Goal: Use online tool/utility: Utilize a website feature to perform a specific function

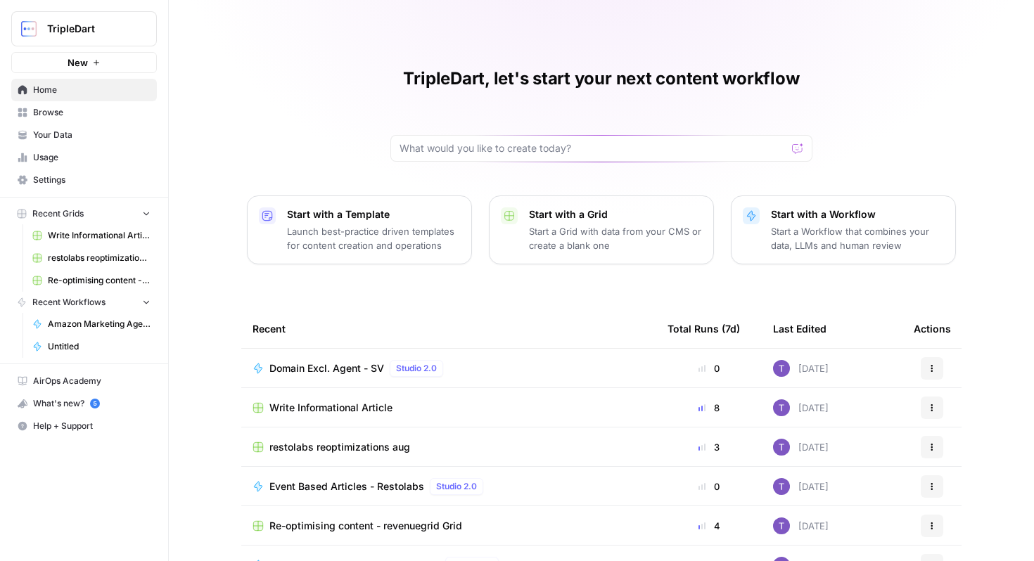
click at [78, 113] on span "Browse" at bounding box center [91, 112] width 117 height 13
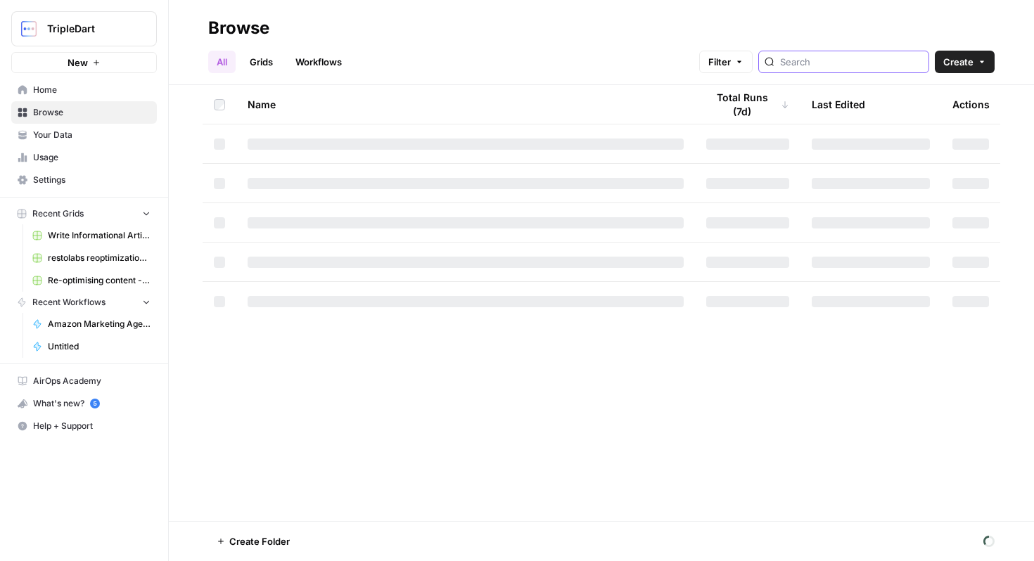
click at [834, 61] on input "search" at bounding box center [851, 62] width 143 height 14
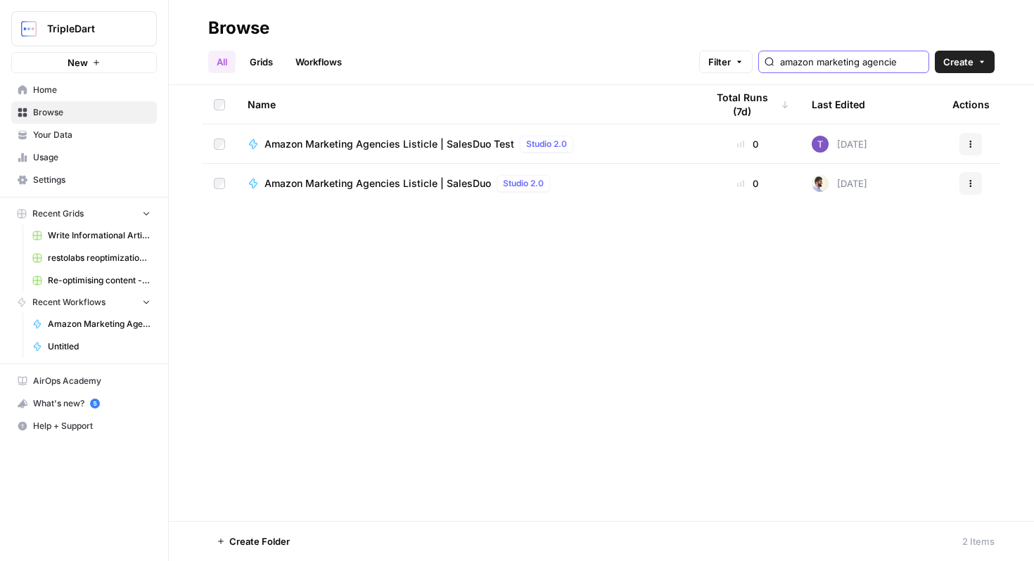
type input "amazon marketing agencies"
click at [397, 186] on span "Amazon Marketing Agencies Listicle | SalesDuo" at bounding box center [378, 184] width 227 height 14
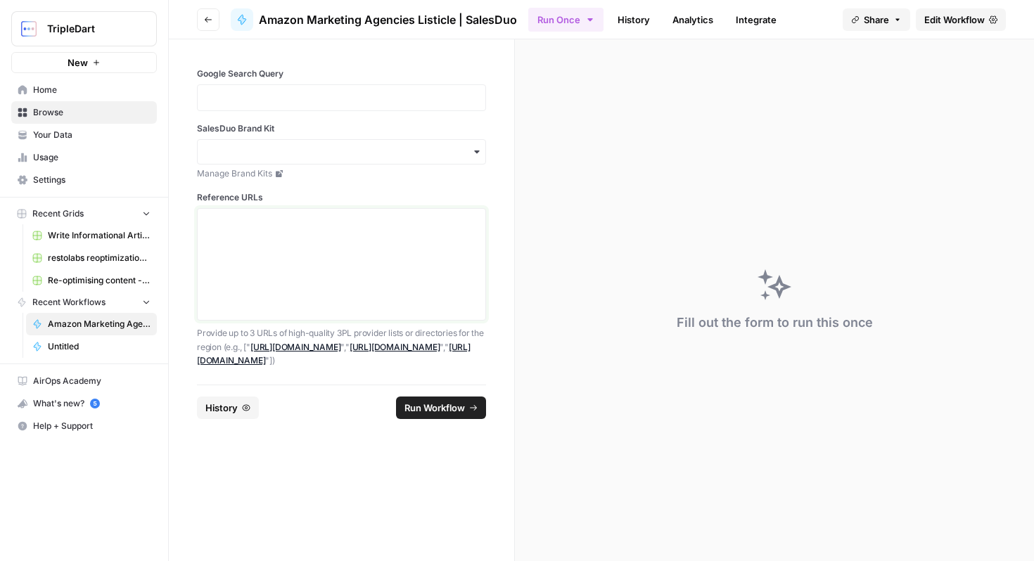
click at [251, 241] on textarea "Reference URLs" at bounding box center [341, 265] width 271 height 100
click at [334, 92] on p at bounding box center [341, 98] width 271 height 14
click at [355, 159] on div "button" at bounding box center [341, 151] width 289 height 25
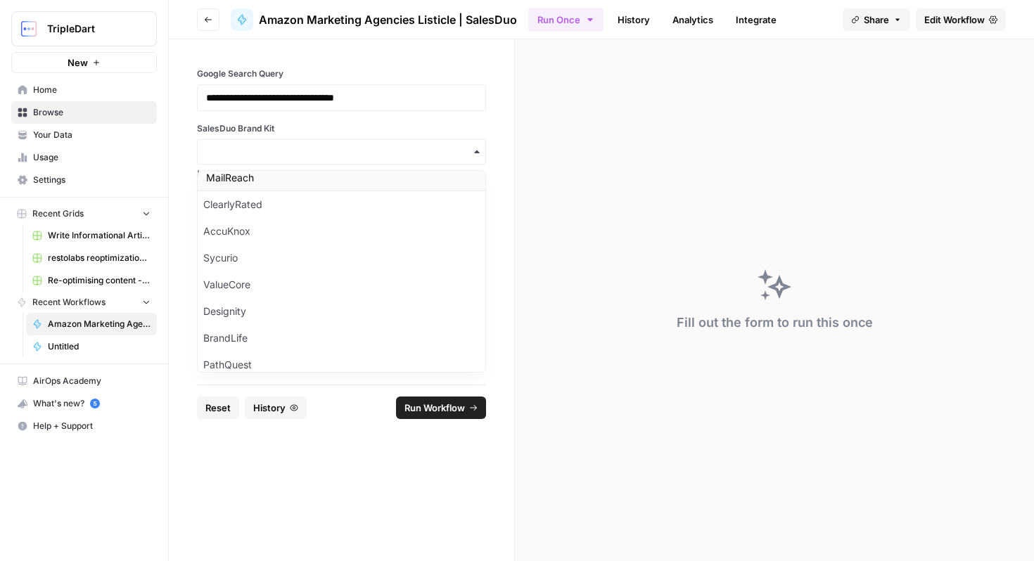
scroll to position [326, 0]
click at [378, 156] on input "SalesDuo Brand Kit" at bounding box center [341, 152] width 271 height 14
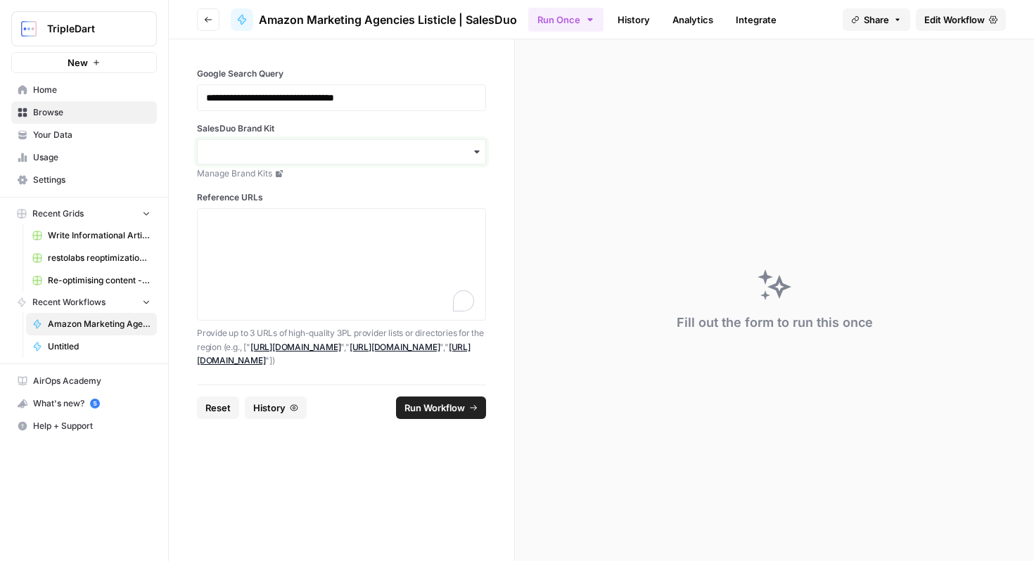
type input "a"
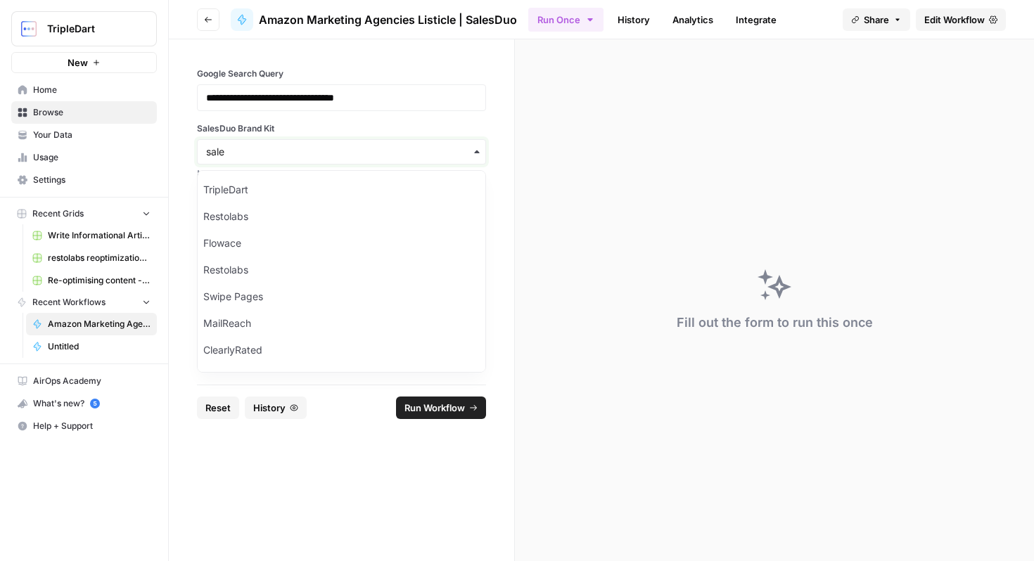
type input "sale"
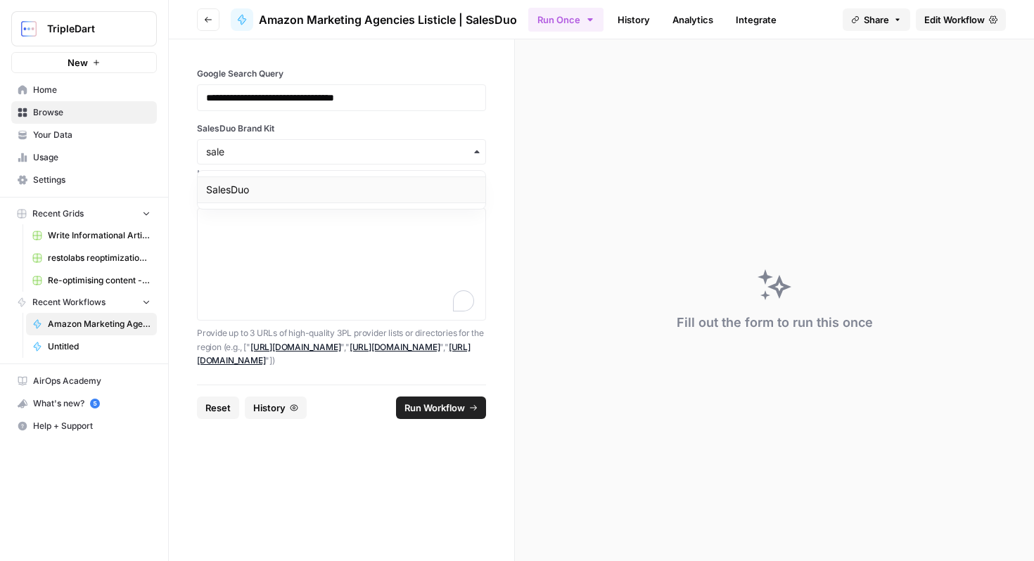
click at [367, 195] on div "SalesDuo" at bounding box center [342, 190] width 288 height 27
click at [312, 216] on textarea "Reference URLs" at bounding box center [341, 265] width 271 height 100
paste textarea "https://www.sortlist.com/s/amazon-marketing/austria-at"
paste textarea "https://clutch.co/at/agencies/ppc/amazon"
type textarea "["https://www.sortlist.com/s/amazon-marketing/austria-at","https://clutch.co/at…"
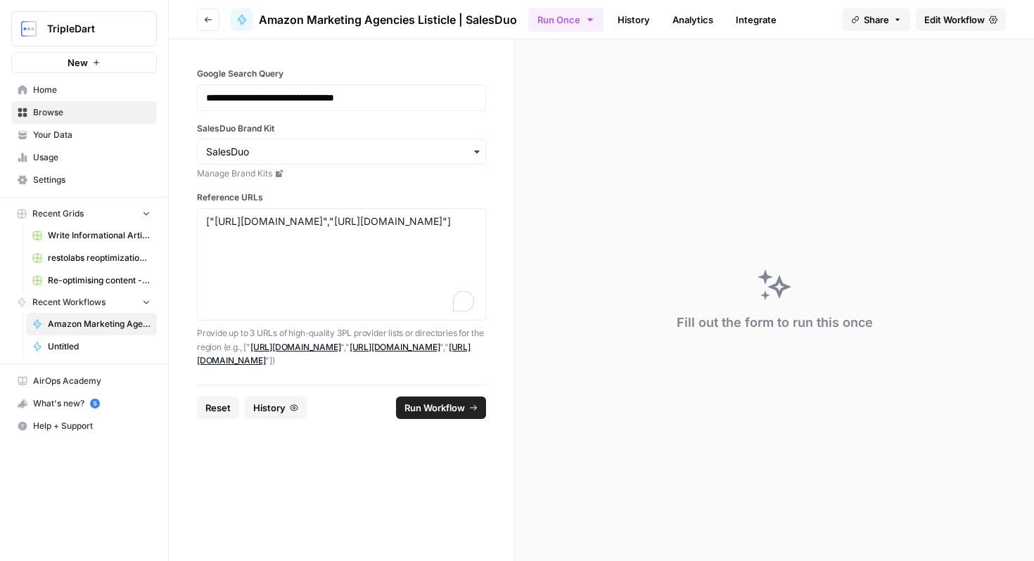
click at [437, 411] on span "Run Workflow" at bounding box center [435, 408] width 61 height 14
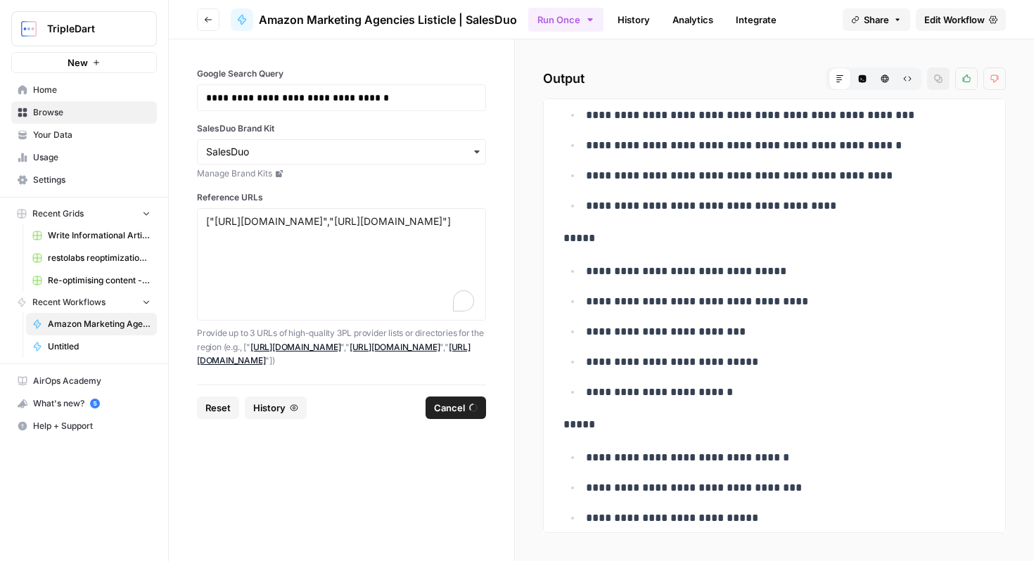
scroll to position [4105, 0]
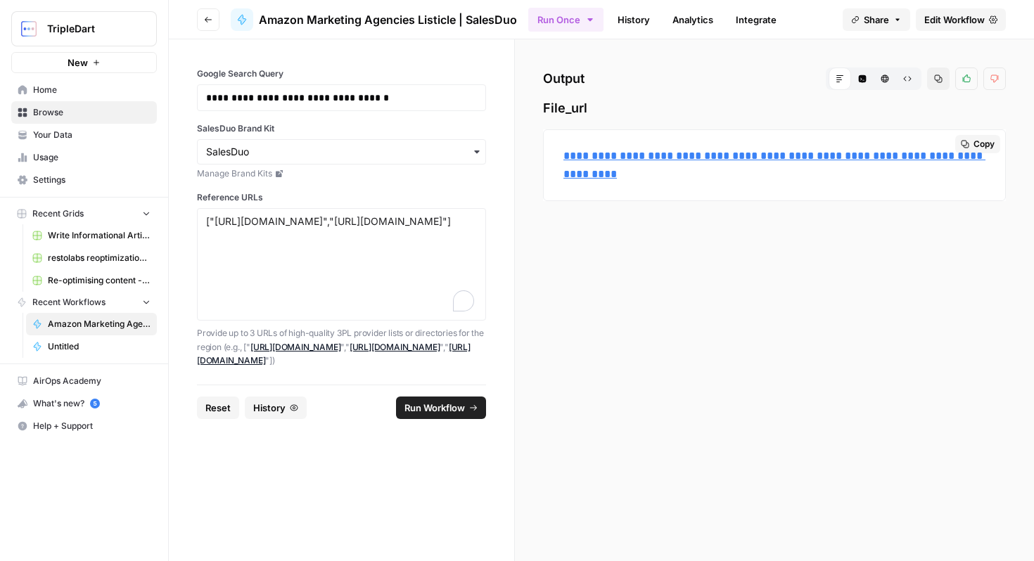
click at [994, 138] on span "Copy" at bounding box center [984, 144] width 21 height 13
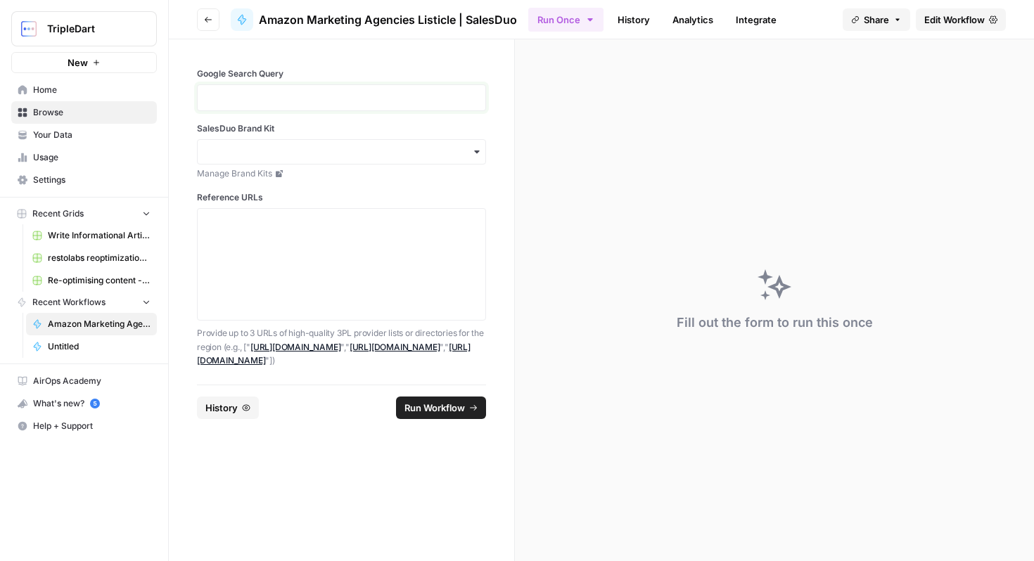
click at [259, 99] on p at bounding box center [341, 98] width 271 height 14
click at [390, 145] on input "SalesDuo Brand Kit" at bounding box center [341, 152] width 271 height 14
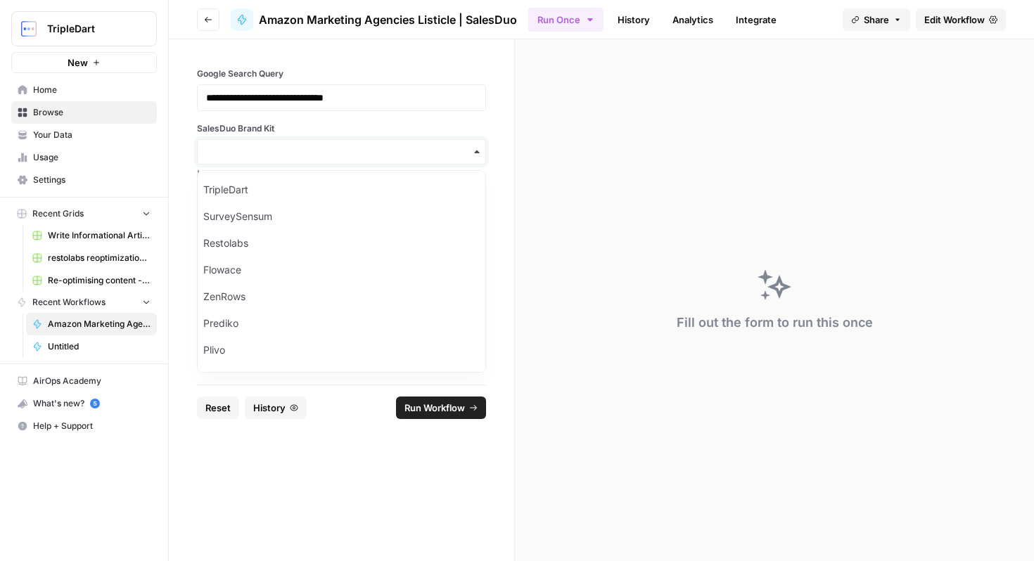
click at [371, 149] on input "SalesDuo Brand Kit" at bounding box center [341, 152] width 271 height 14
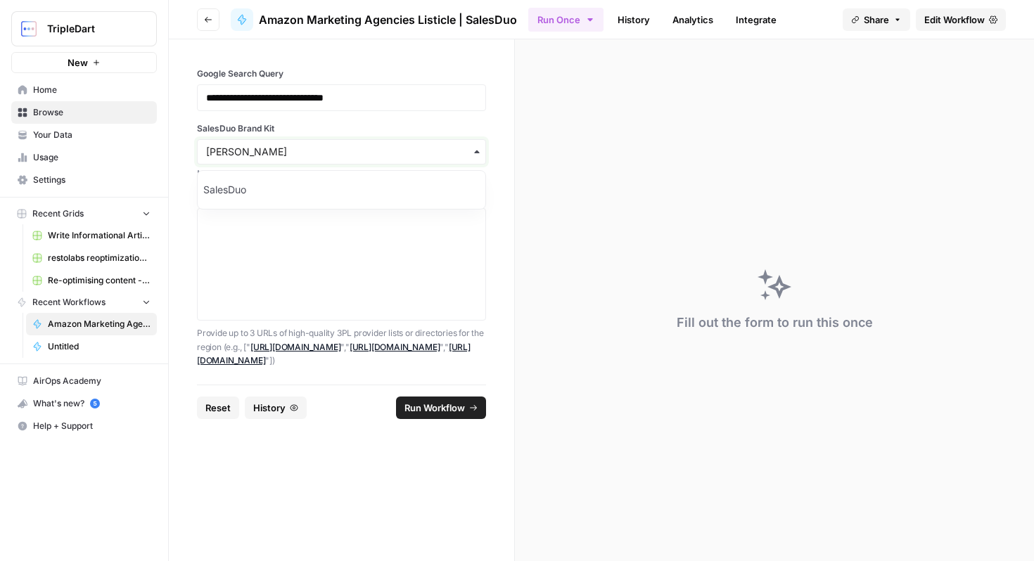
type input "sal"
click at [208, 198] on div "SalesDuo" at bounding box center [342, 190] width 288 height 27
click at [265, 225] on textarea "Reference URLs" at bounding box center [341, 265] width 271 height 100
paste textarea "https://techbehemoths.com/companies/amazon-advertising/denmark"
paste textarea "https://clutch.co/dk/agencies/ppc/amazon"
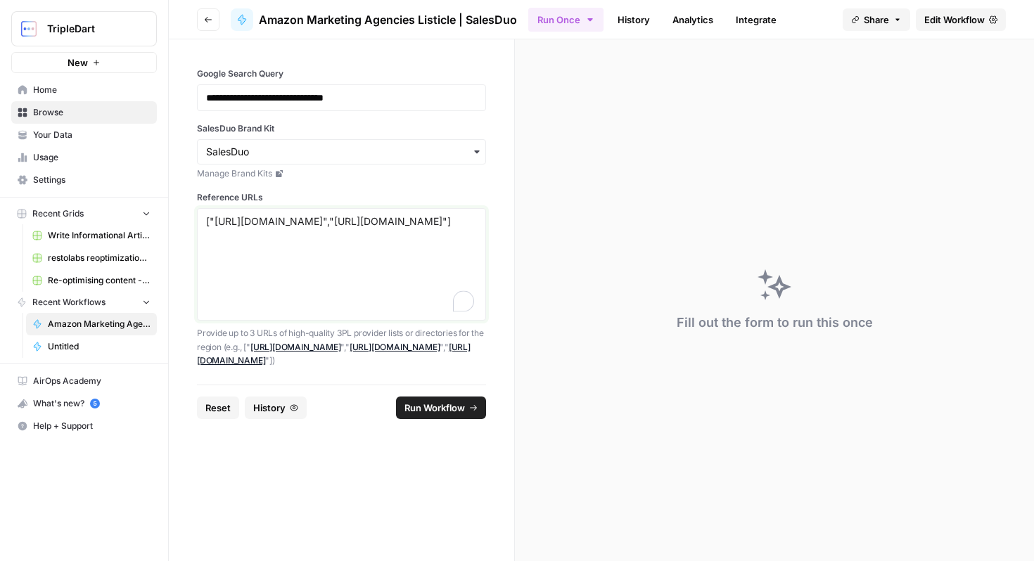
type textarea "["https://techbehemoths.com/companies/amazon-advertising/denmark","https://clut…"
click at [468, 402] on button "Run Workflow" at bounding box center [441, 408] width 90 height 23
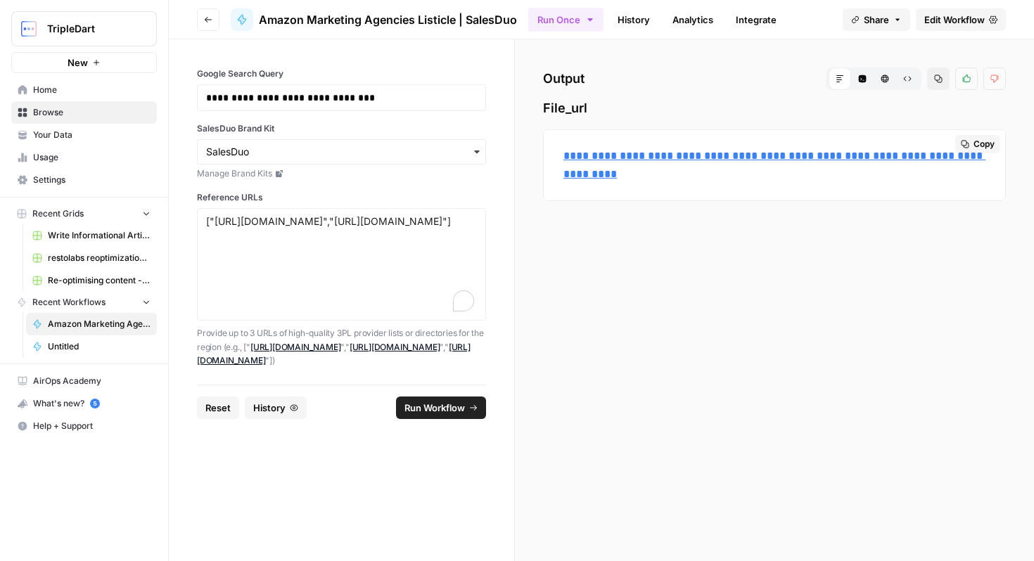
click at [973, 146] on button "Copy" at bounding box center [977, 144] width 45 height 18
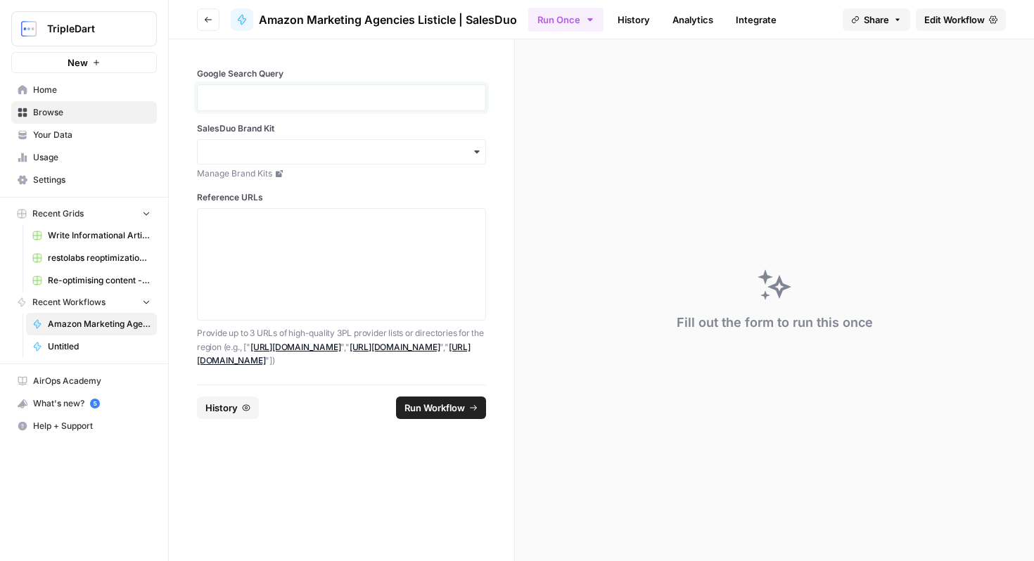
click at [424, 96] on p at bounding box center [341, 98] width 271 height 14
click at [351, 155] on input "SalesDuo Brand Kit" at bounding box center [341, 152] width 271 height 14
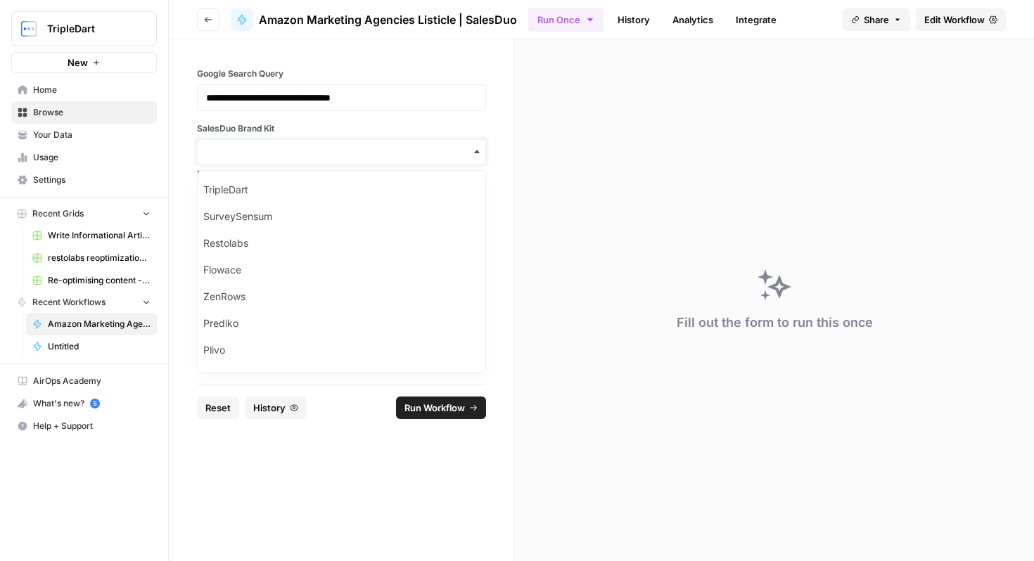
click at [345, 145] on input "SalesDuo Brand Kit" at bounding box center [341, 152] width 271 height 14
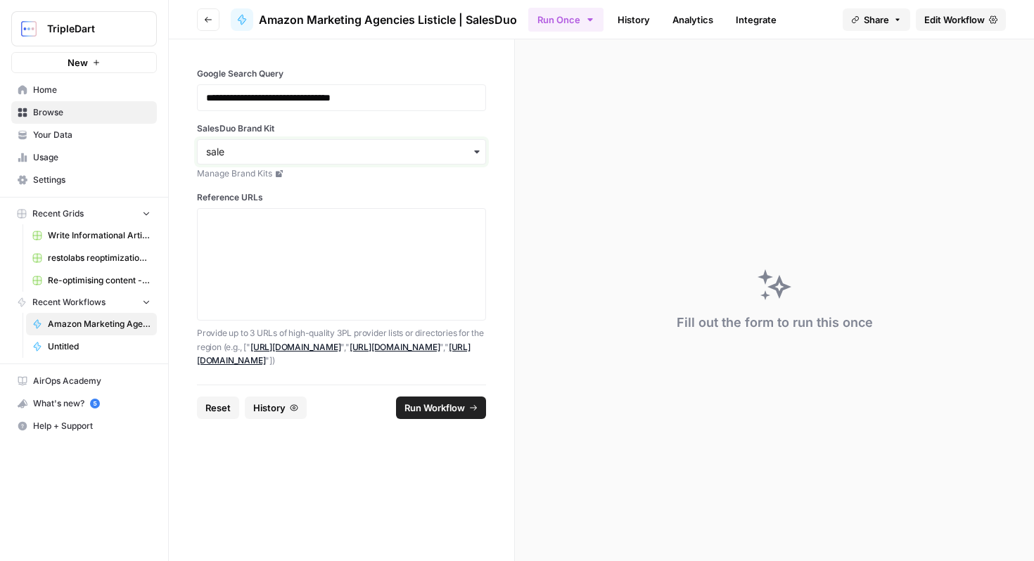
type input "sale"
click at [333, 186] on div "SalesDuo" at bounding box center [342, 190] width 288 height 27
click at [312, 223] on textarea "Reference URLs" at bounding box center [341, 265] width 271 height 100
paste textarea "https://www.sortlist.com/l/norway-no"
paste textarea "https://clutch.co/agencies/ppc/amazon"
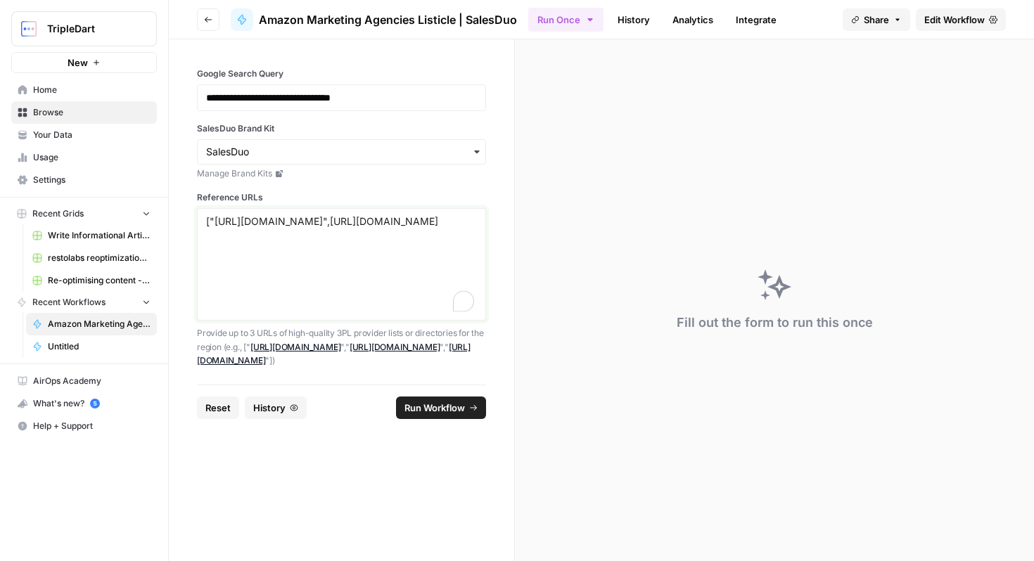
click at [225, 236] on textarea "["https://www.sortlist.com/l/norway-no",https://clutch.co/agencies/ppc/amazon" at bounding box center [341, 265] width 271 height 100
click at [414, 237] on textarea "["https://www.sortlist.com/l/norway-no","https://clutch.co/agencies/ppc/amazon" at bounding box center [341, 265] width 271 height 100
type textarea "["https://www.sortlist.com/l/norway-no","https://clutch.co/agencies/ppc/amazon"]"
click at [460, 400] on button "Run Workflow" at bounding box center [441, 408] width 90 height 23
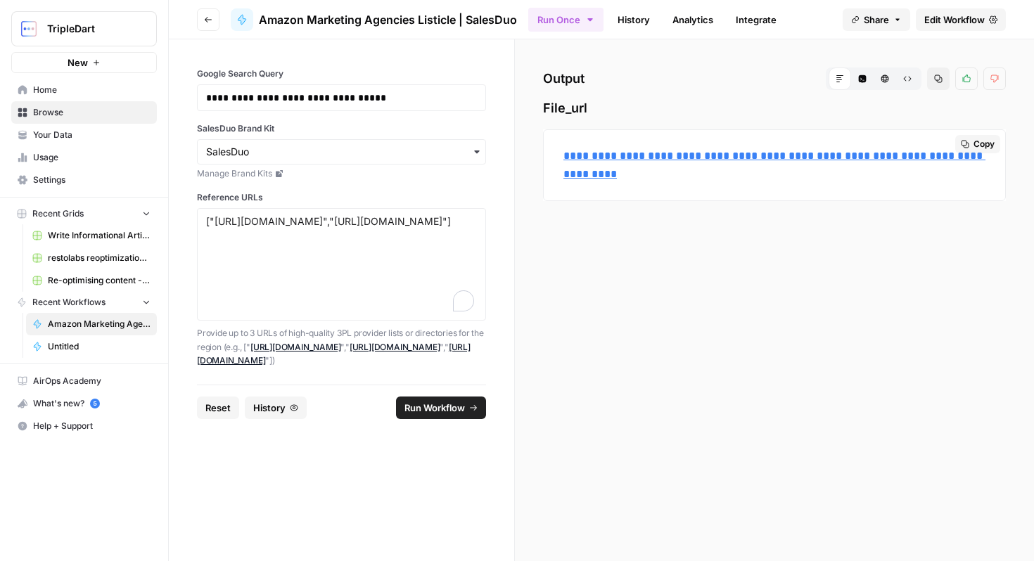
click at [992, 140] on span "Copy" at bounding box center [984, 144] width 21 height 13
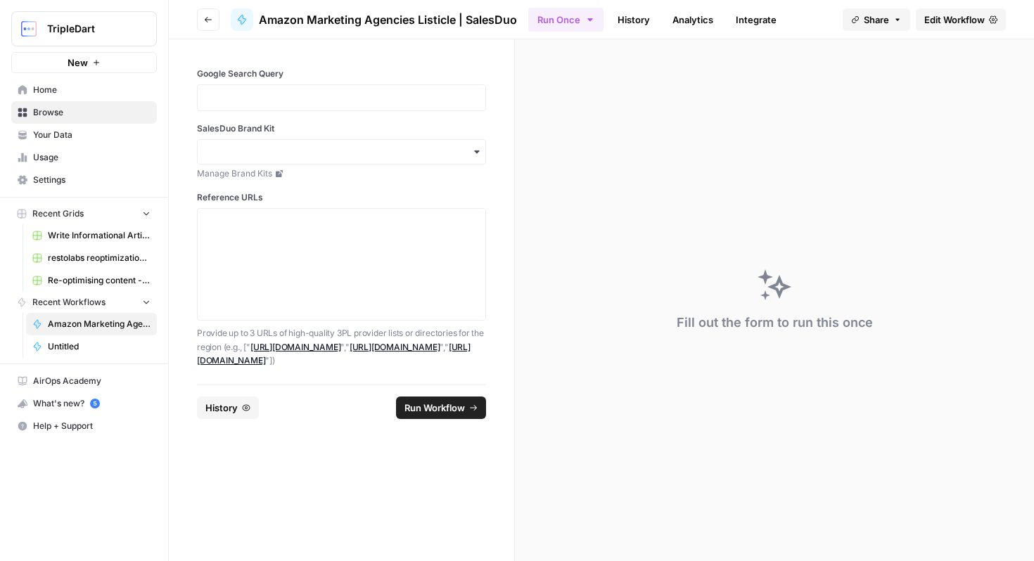
click at [974, 8] on link "Edit Workflow" at bounding box center [961, 19] width 90 height 23
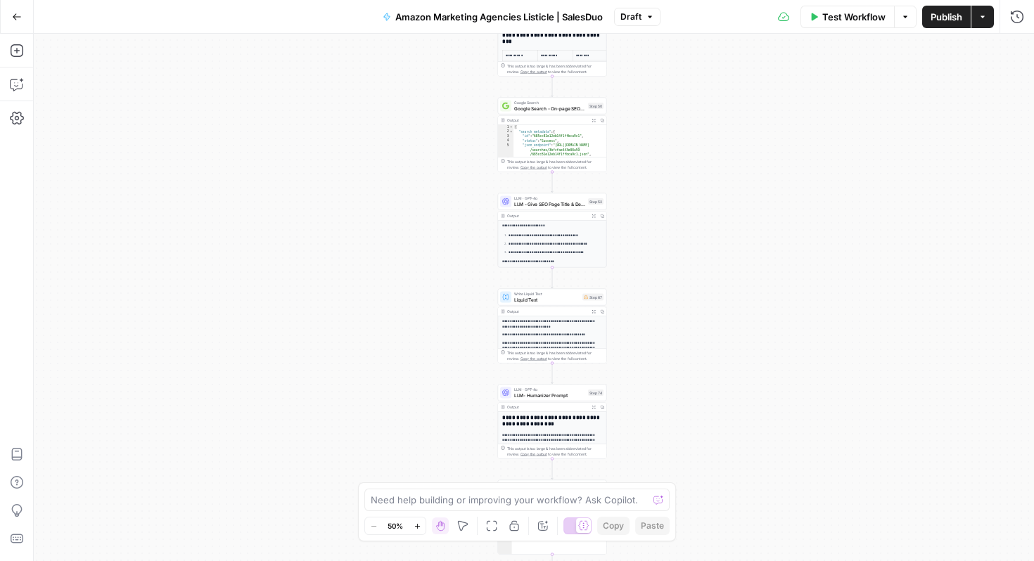
click at [25, 24] on button "Go Back" at bounding box center [16, 16] width 25 height 25
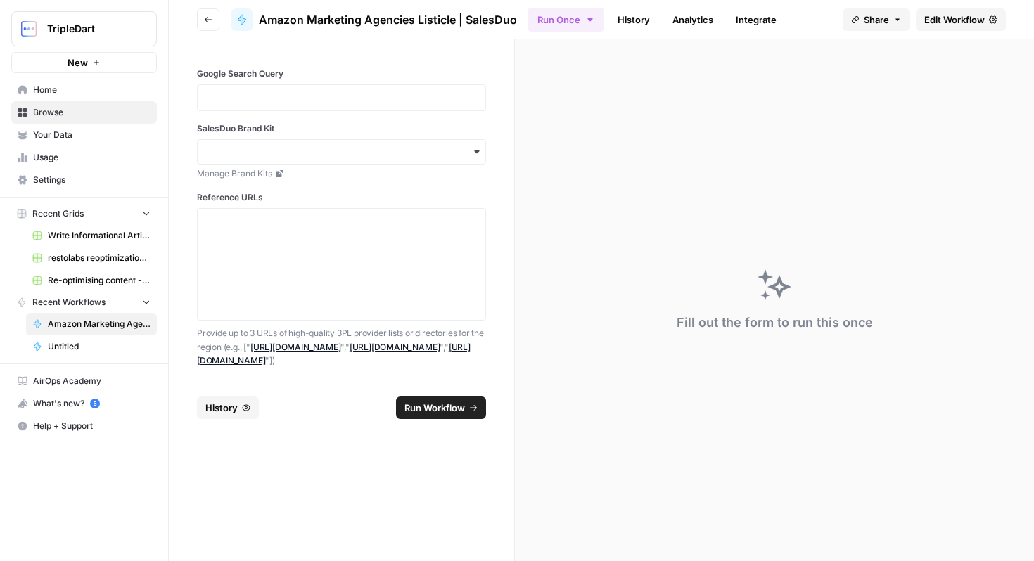
click at [204, 23] on icon "button" at bounding box center [208, 19] width 8 height 8
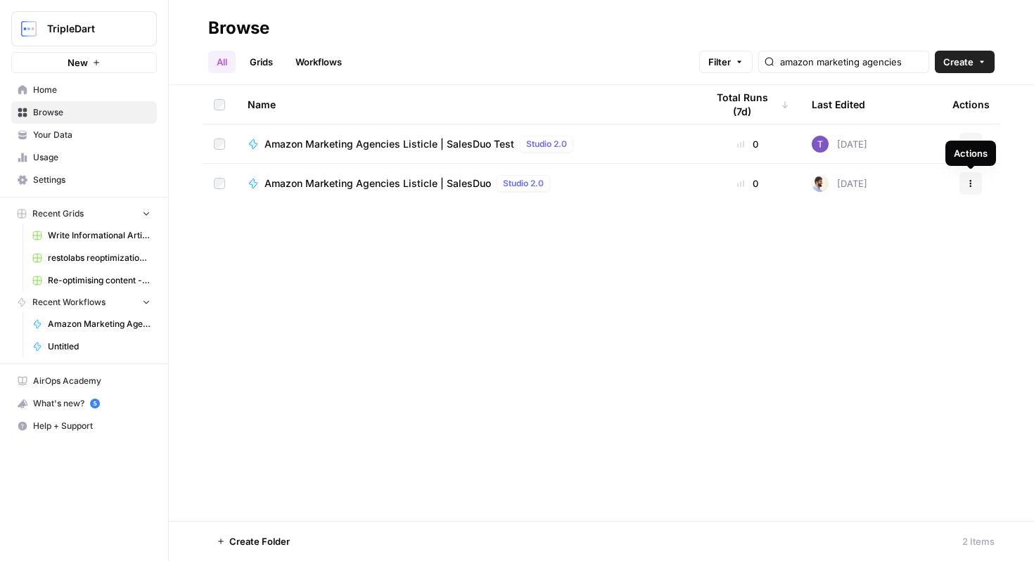
click at [970, 180] on icon "button" at bounding box center [971, 181] width 2 height 2
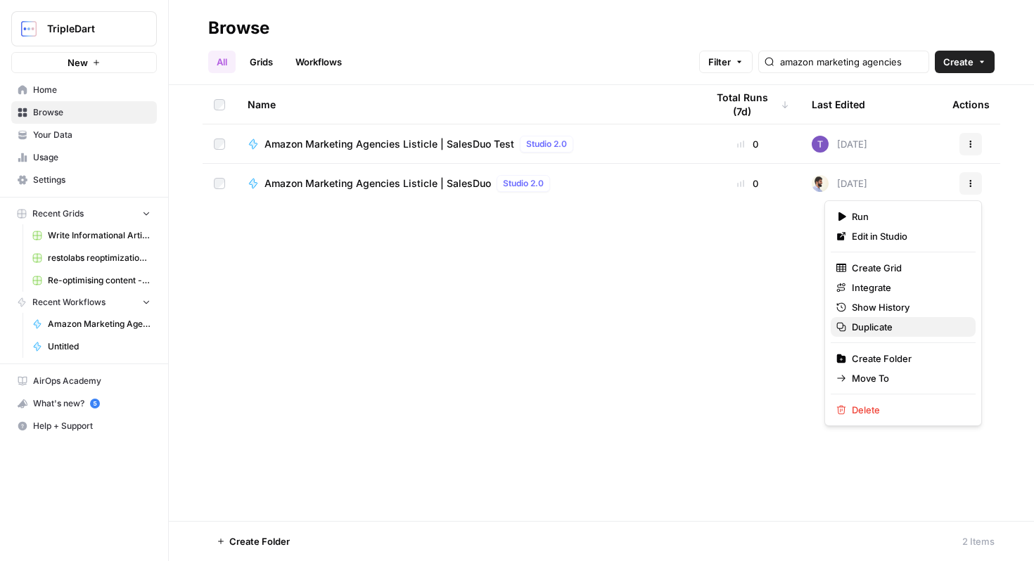
click at [865, 327] on span "Duplicate" at bounding box center [908, 327] width 113 height 14
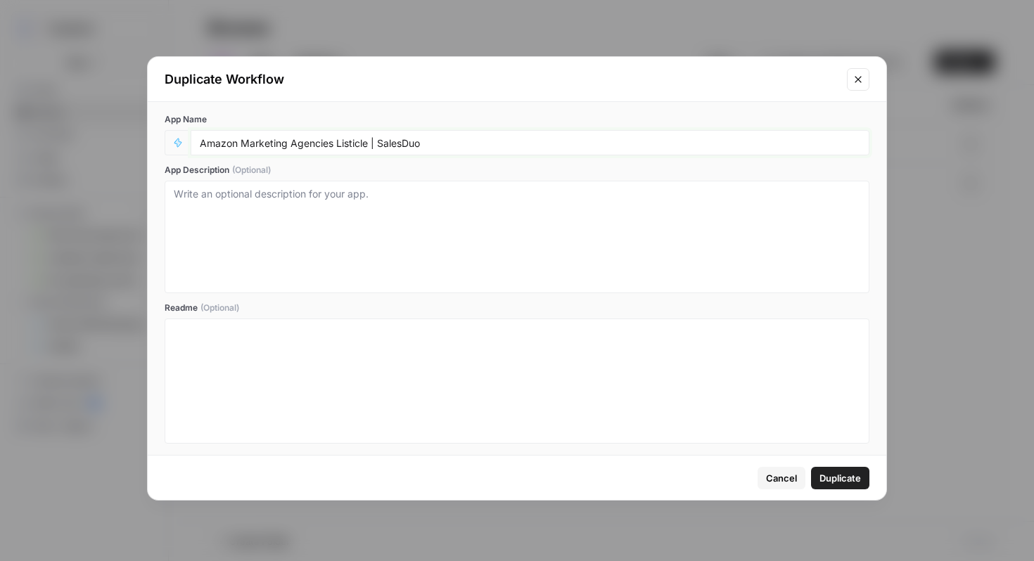
click at [286, 140] on input "Amazon Marketing Agencies Listicle | SalesDuo" at bounding box center [530, 142] width 661 height 13
type input "Amazon Account Management Agencies Listicle | SalesDuo"
click at [851, 478] on span "Duplicate" at bounding box center [841, 478] width 42 height 14
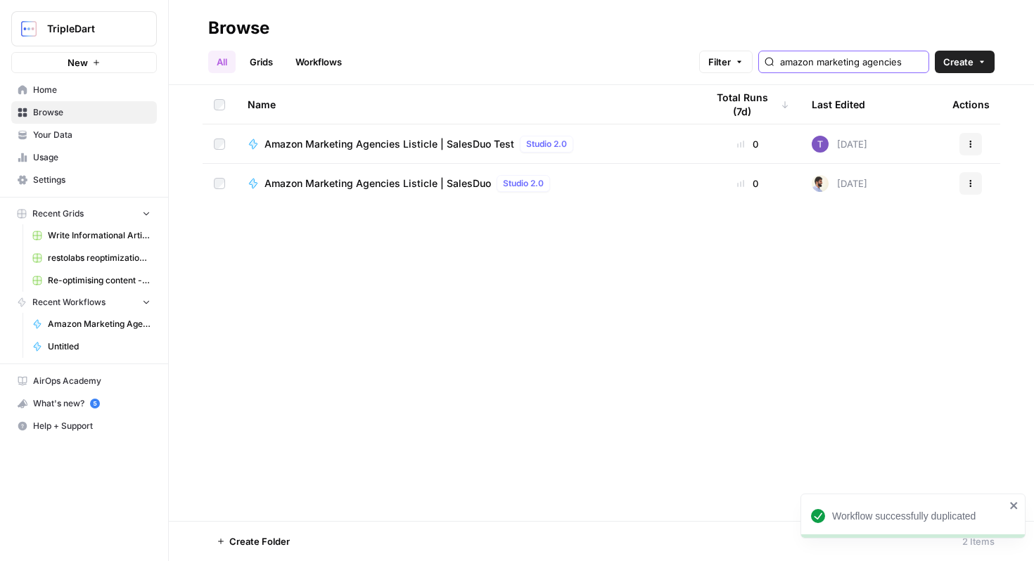
click at [868, 58] on input "amazon marketing agencies" at bounding box center [851, 62] width 143 height 14
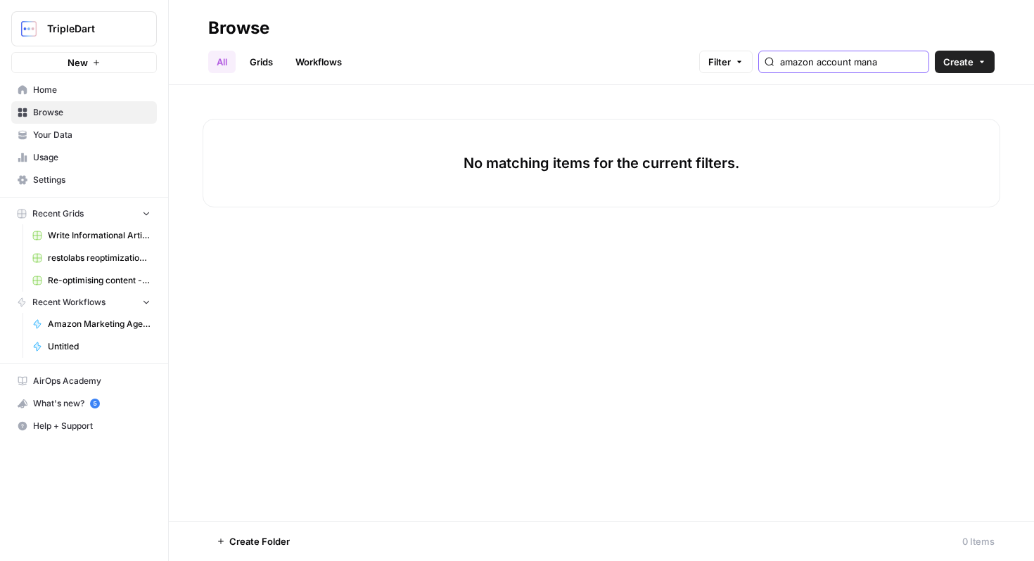
type input "amazon account manag"
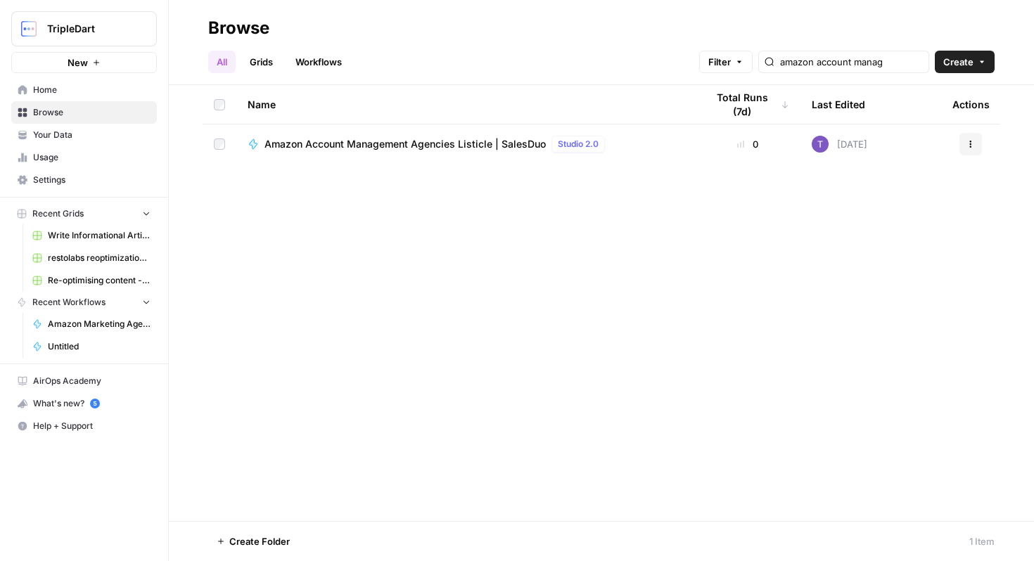
click at [346, 146] on span "Amazon Account Management Agencies Listicle | SalesDuo" at bounding box center [405, 144] width 281 height 14
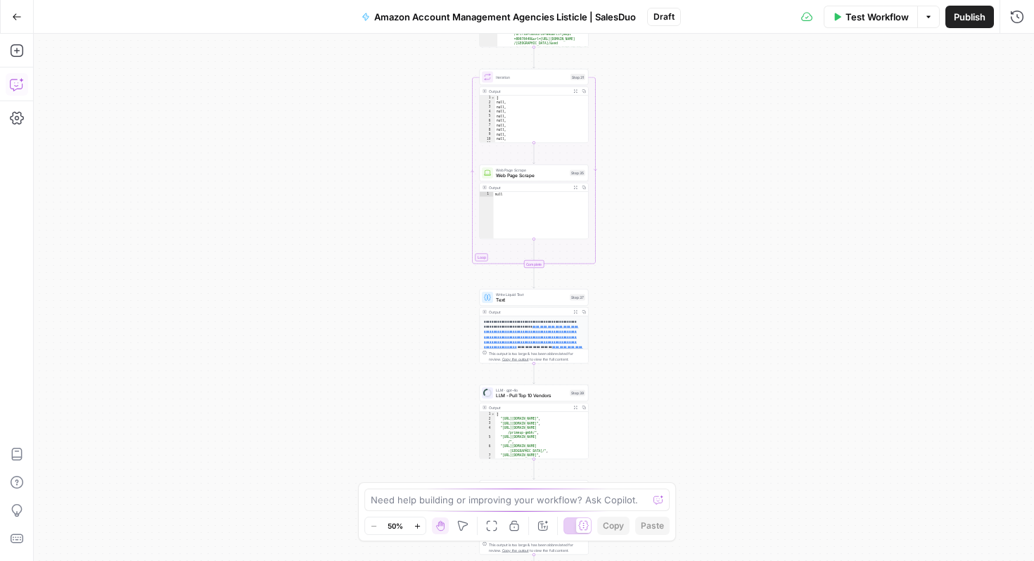
click at [19, 81] on icon "button" at bounding box center [17, 84] width 14 height 14
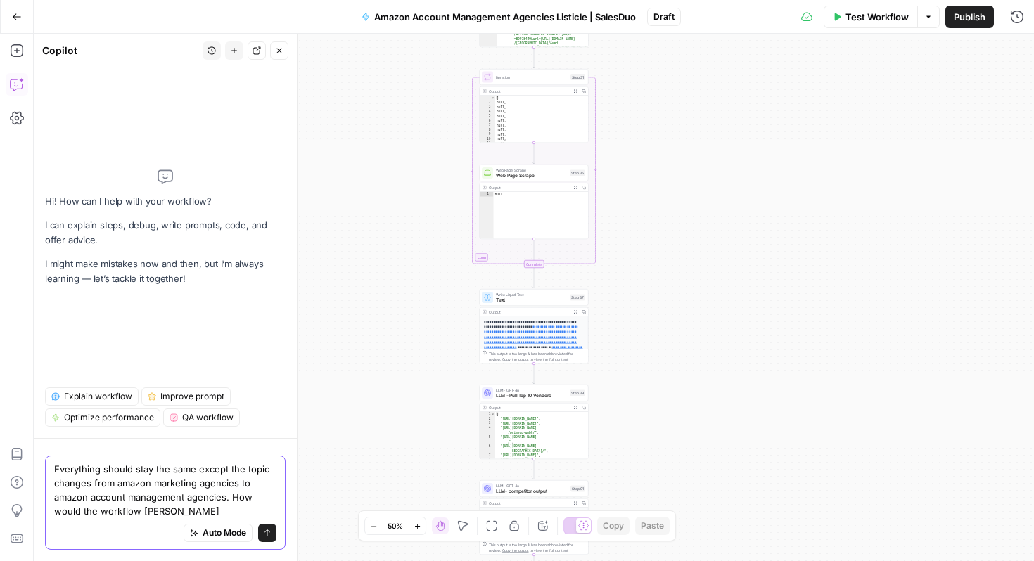
type textarea "Everything should stay the same except the topic changes from amazon marketing …"
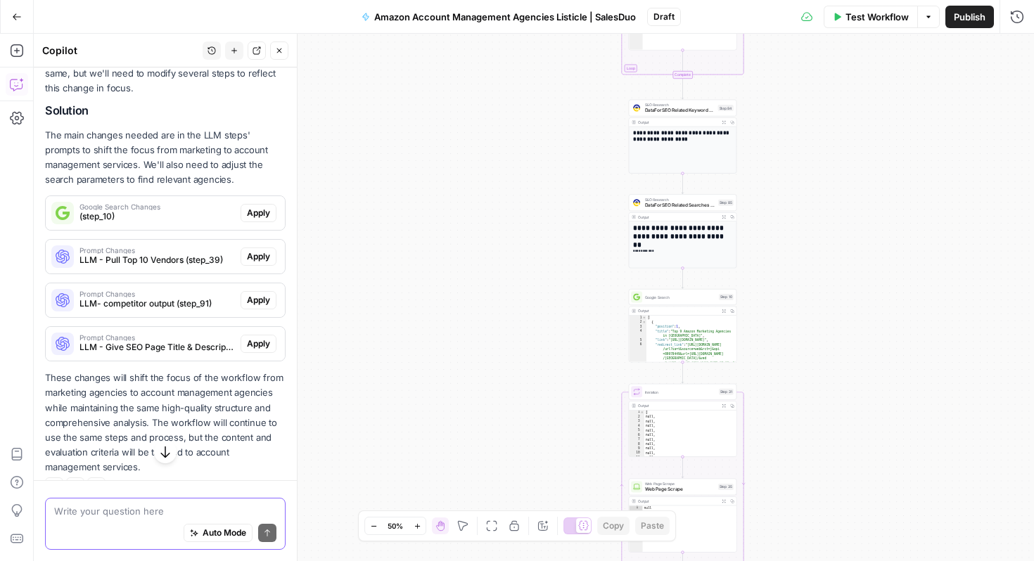
scroll to position [288, 0]
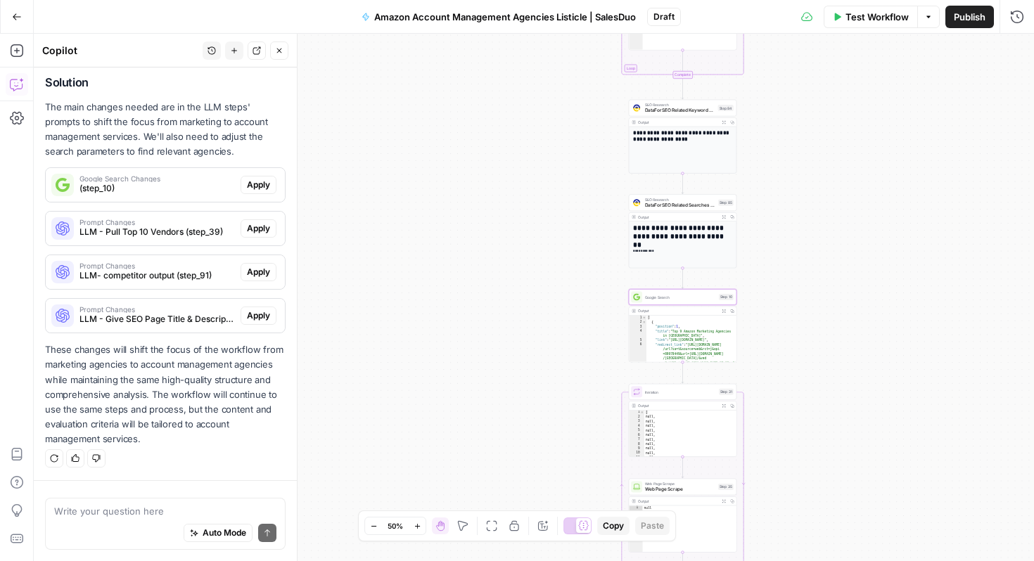
click at [260, 188] on span "Apply" at bounding box center [258, 185] width 23 height 13
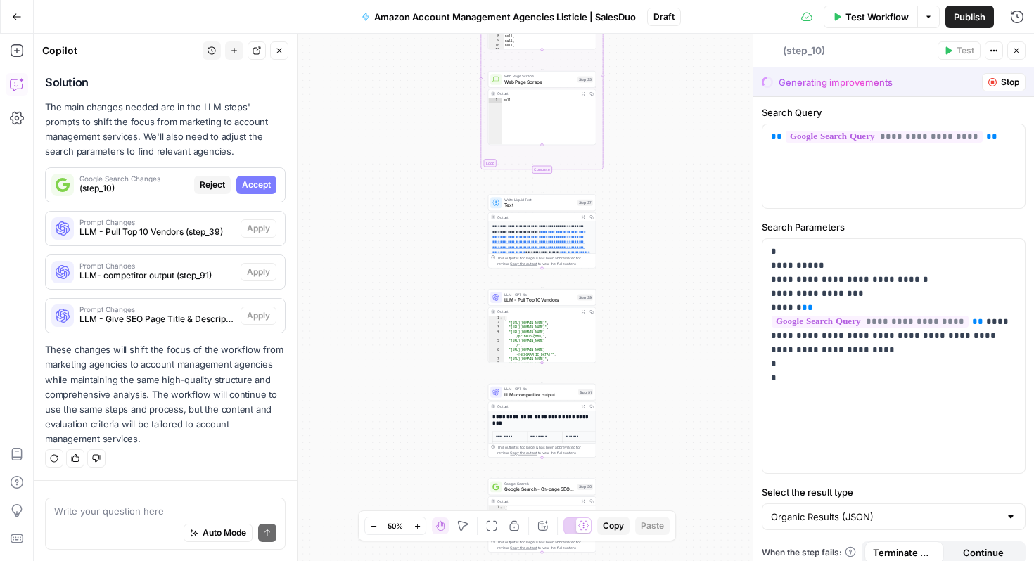
click at [259, 182] on span "Accept" at bounding box center [256, 185] width 29 height 13
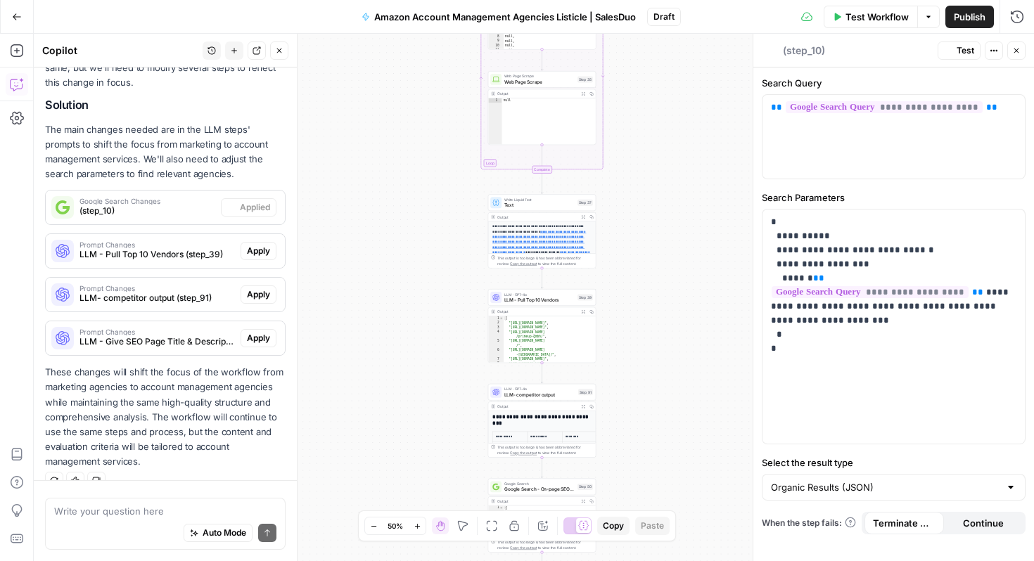
scroll to position [310, 0]
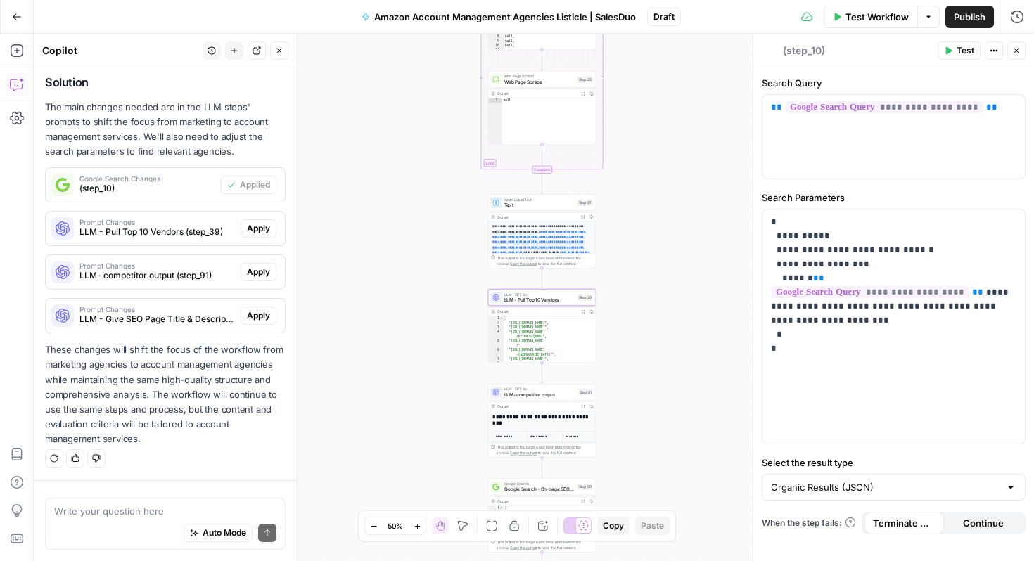
click at [255, 224] on span "Apply" at bounding box center [258, 228] width 23 height 13
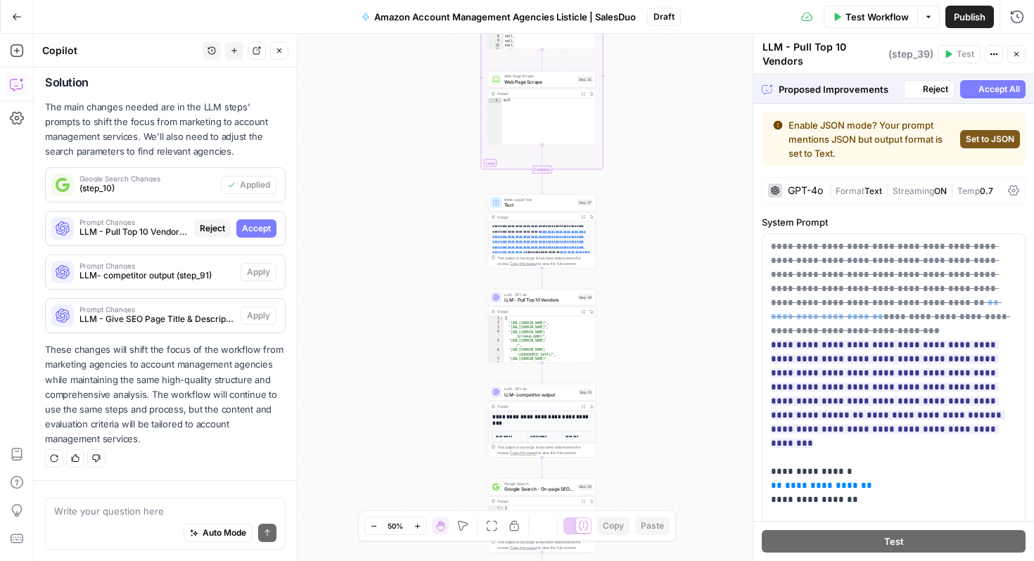
scroll to position [288, 0]
click at [260, 229] on span "Accept" at bounding box center [256, 228] width 29 height 13
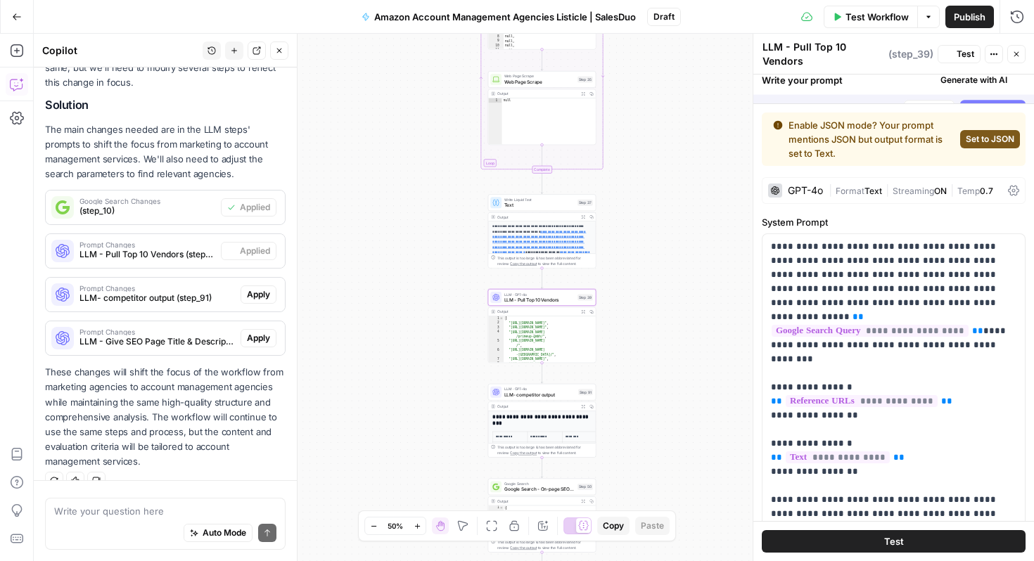
scroll to position [310, 0]
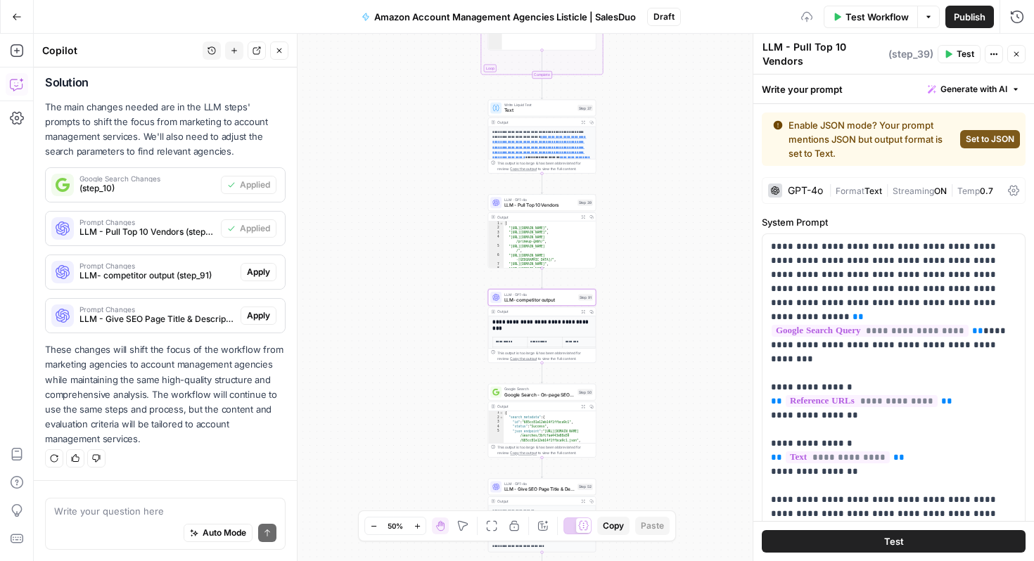
click at [262, 274] on span "Apply" at bounding box center [258, 272] width 23 height 13
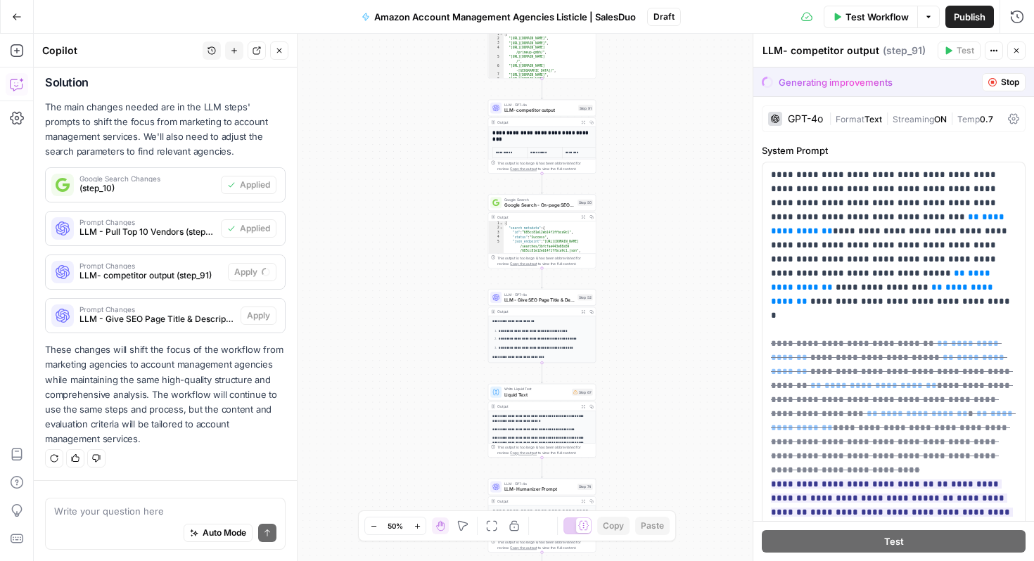
scroll to position [288, 0]
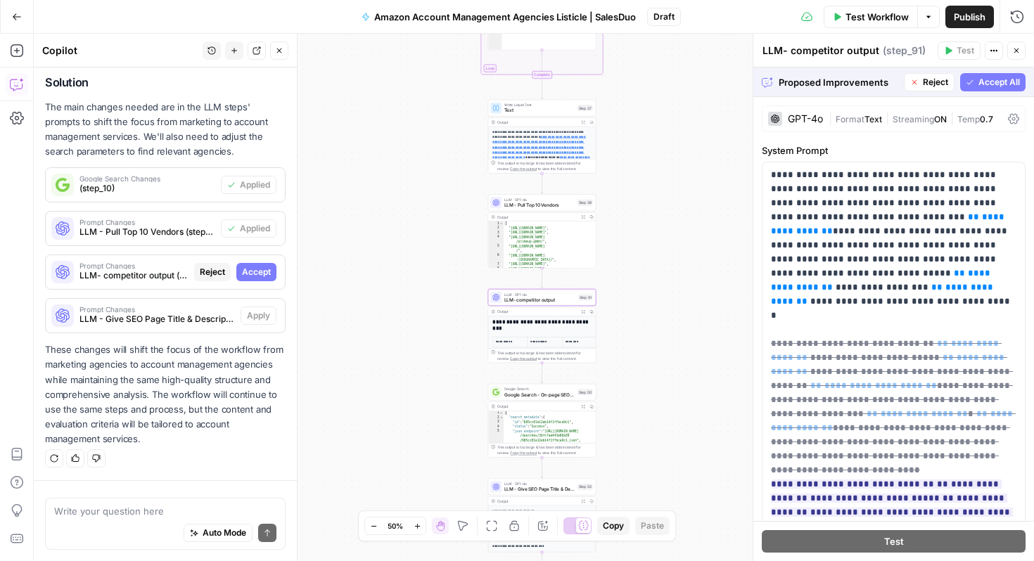
click at [248, 279] on button "Accept" at bounding box center [256, 272] width 40 height 18
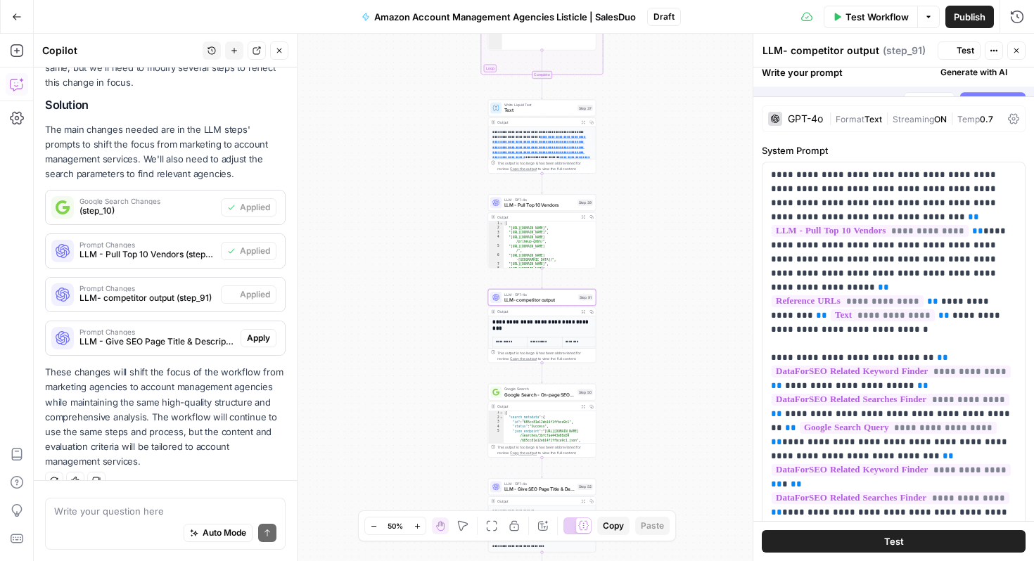
scroll to position [310, 0]
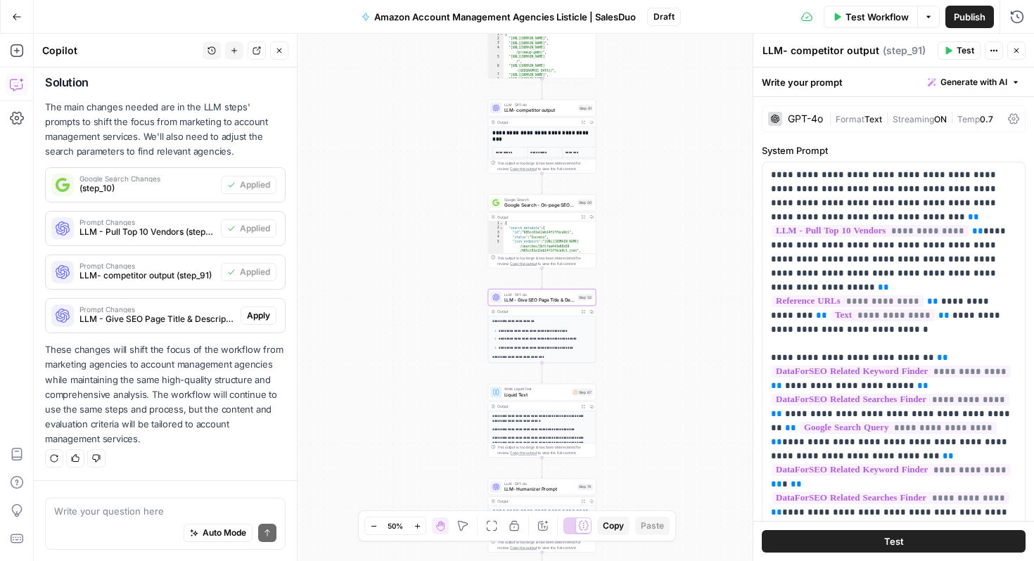
click at [260, 323] on button "Apply" at bounding box center [259, 316] width 36 height 18
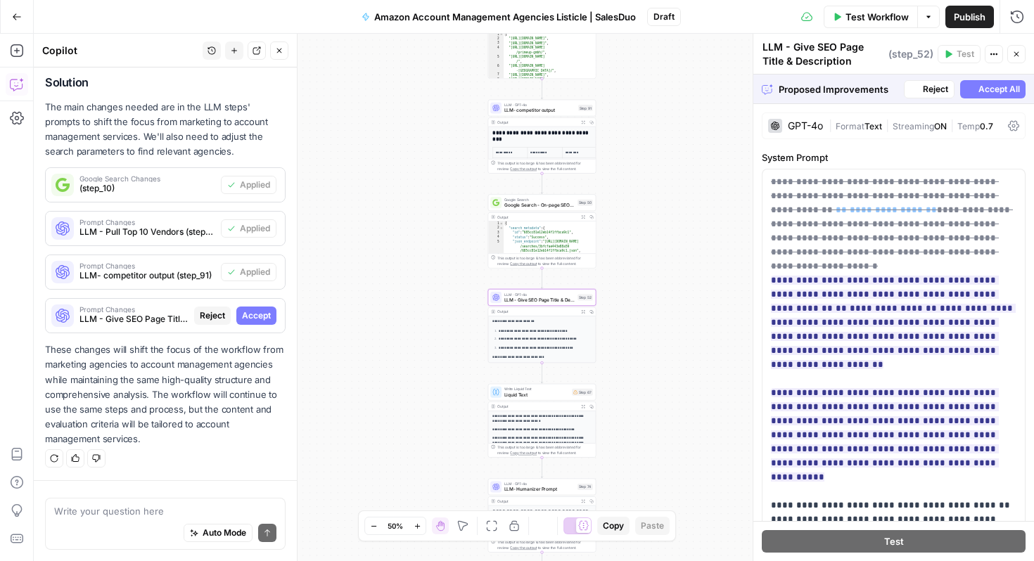
scroll to position [288, 0]
click at [260, 323] on button "Accept" at bounding box center [256, 316] width 40 height 18
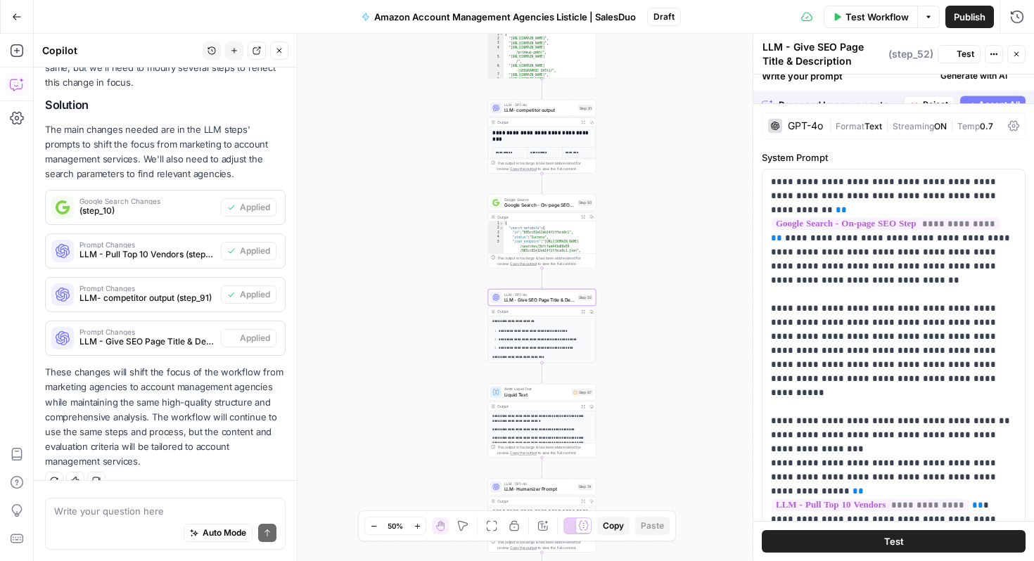
scroll to position [310, 0]
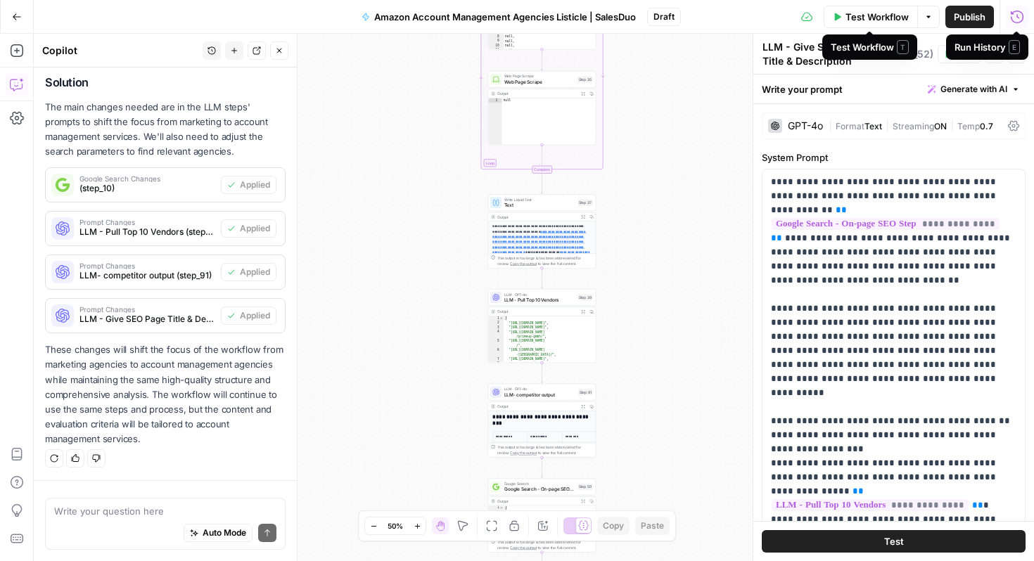
click at [896, 18] on span "Test Workflow" at bounding box center [877, 17] width 63 height 14
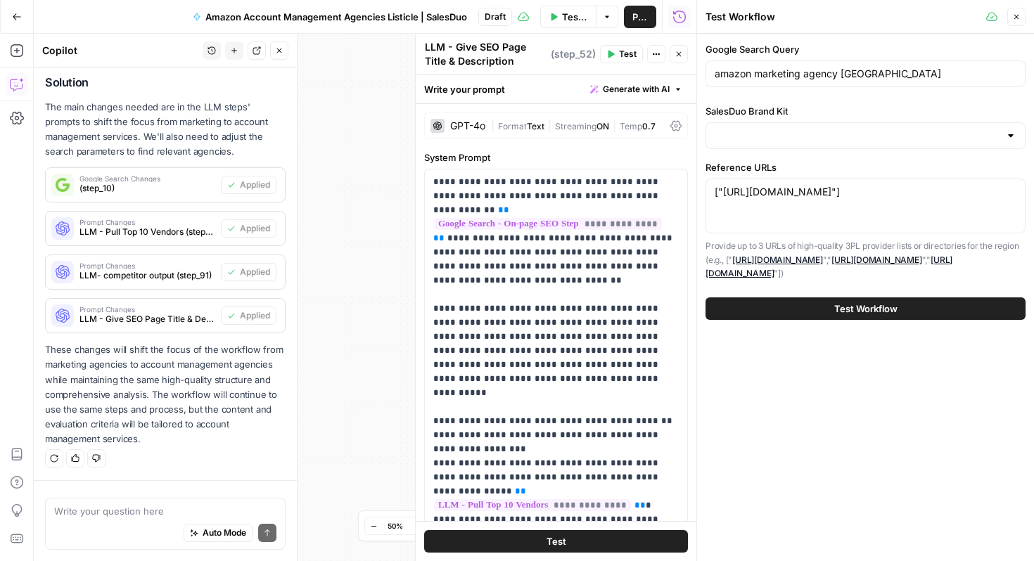
type input "SalesDuo"
click at [839, 77] on input "amazon marketing agency [GEOGRAPHIC_DATA]" at bounding box center [866, 74] width 302 height 14
drag, startPoint x: 839, startPoint y: 77, endPoint x: 899, endPoint y: 77, distance: 60.5
click at [899, 77] on input "amazon account management agencies in [GEOGRAPHIC_DATA]" at bounding box center [866, 74] width 302 height 14
type input "amazon account management agencies in [GEOGRAPHIC_DATA]"
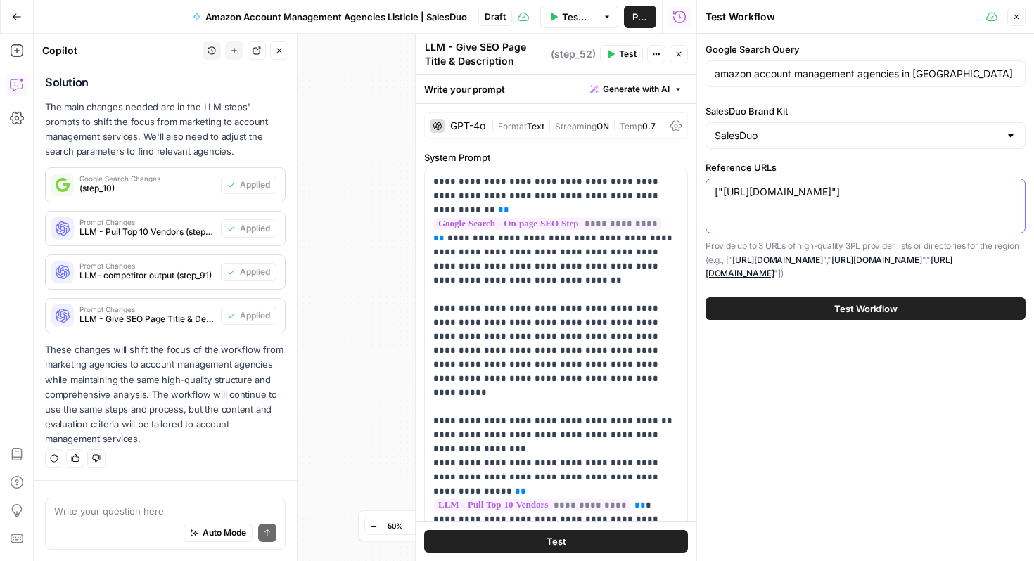
click at [889, 191] on textarea "["[URL][DOMAIN_NAME]"]" at bounding box center [866, 192] width 302 height 14
paste textarea "[URL][DOMAIN_NAME]"
drag, startPoint x: 889, startPoint y: 191, endPoint x: 815, endPoint y: 299, distance: 131.5
type textarea "["[URL][DOMAIN_NAME]"]"
